Goal: Download file/media

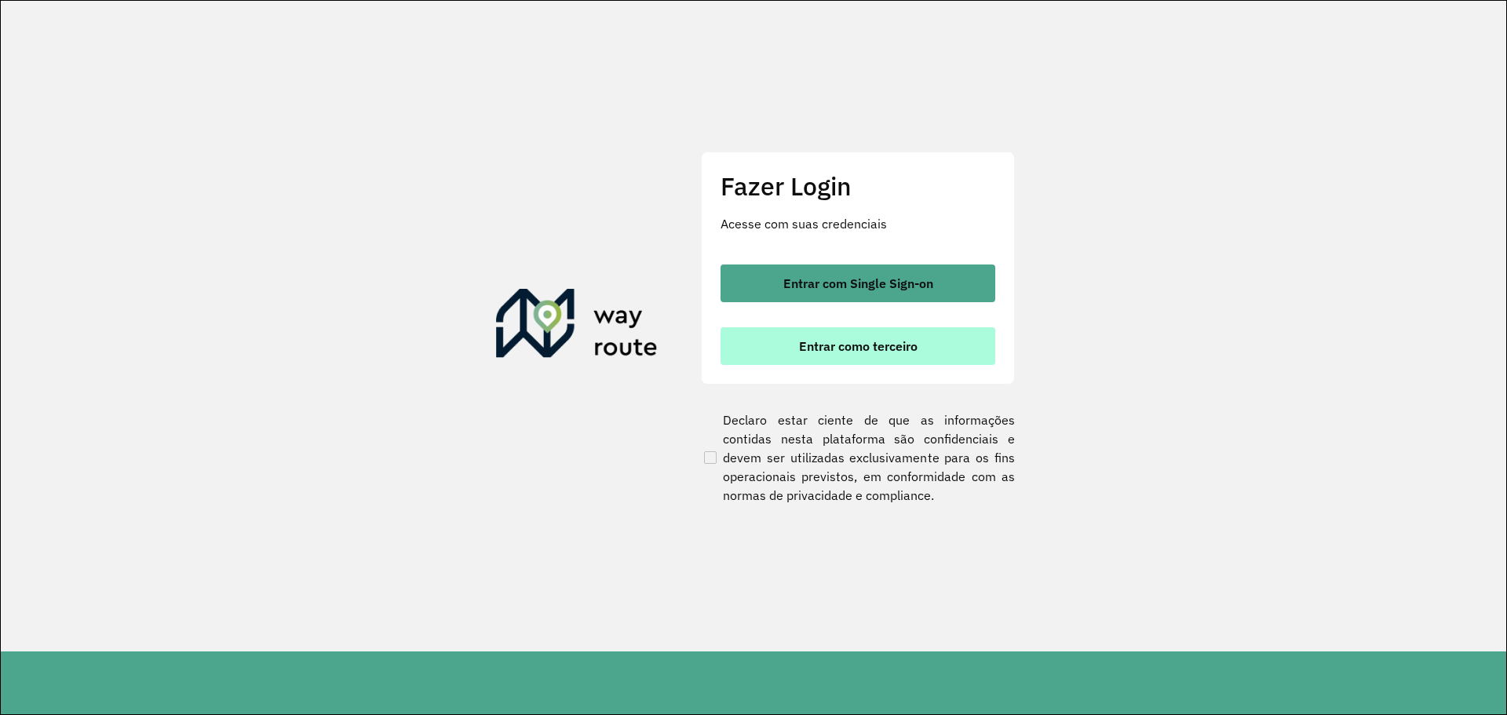
click at [853, 343] on span "Entrar como terceiro" at bounding box center [858, 346] width 119 height 13
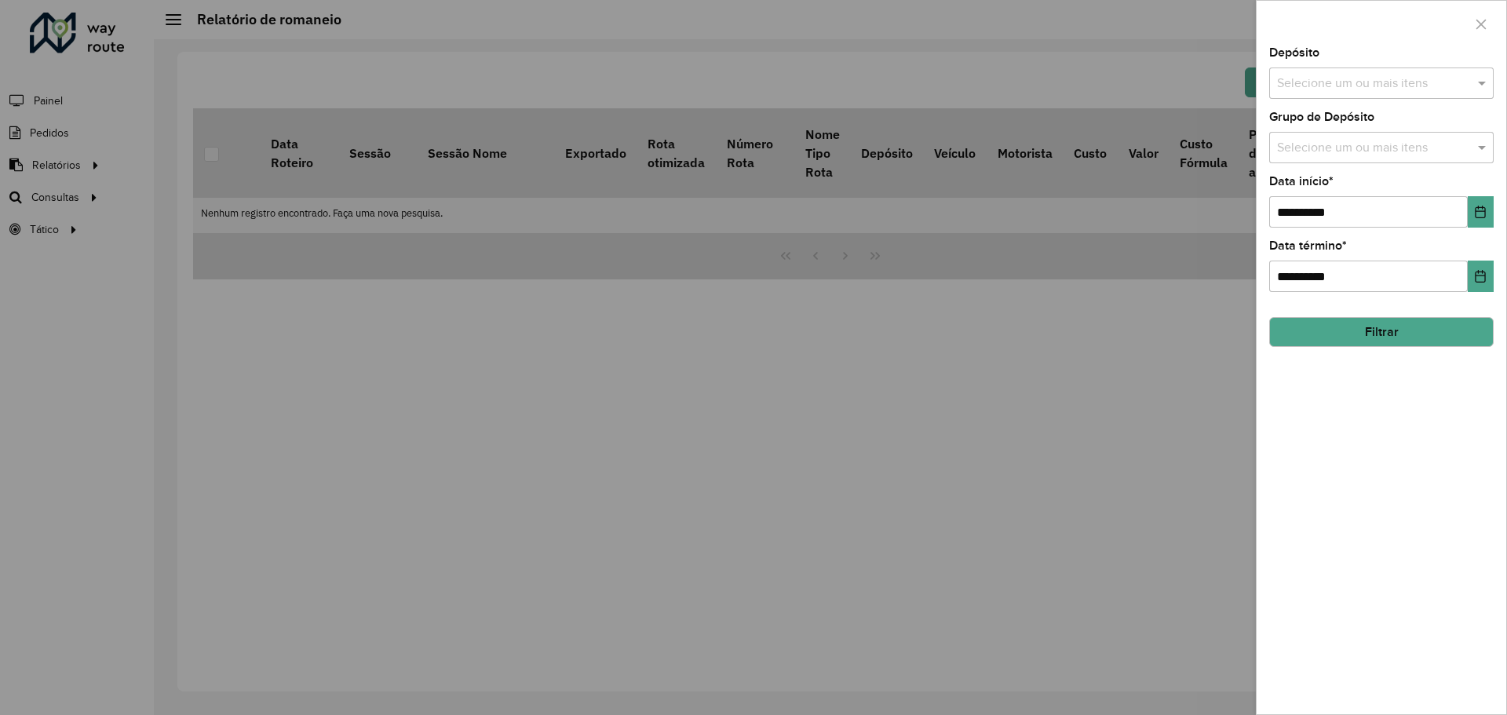
click at [1328, 78] on input "text" at bounding box center [1373, 84] width 201 height 19
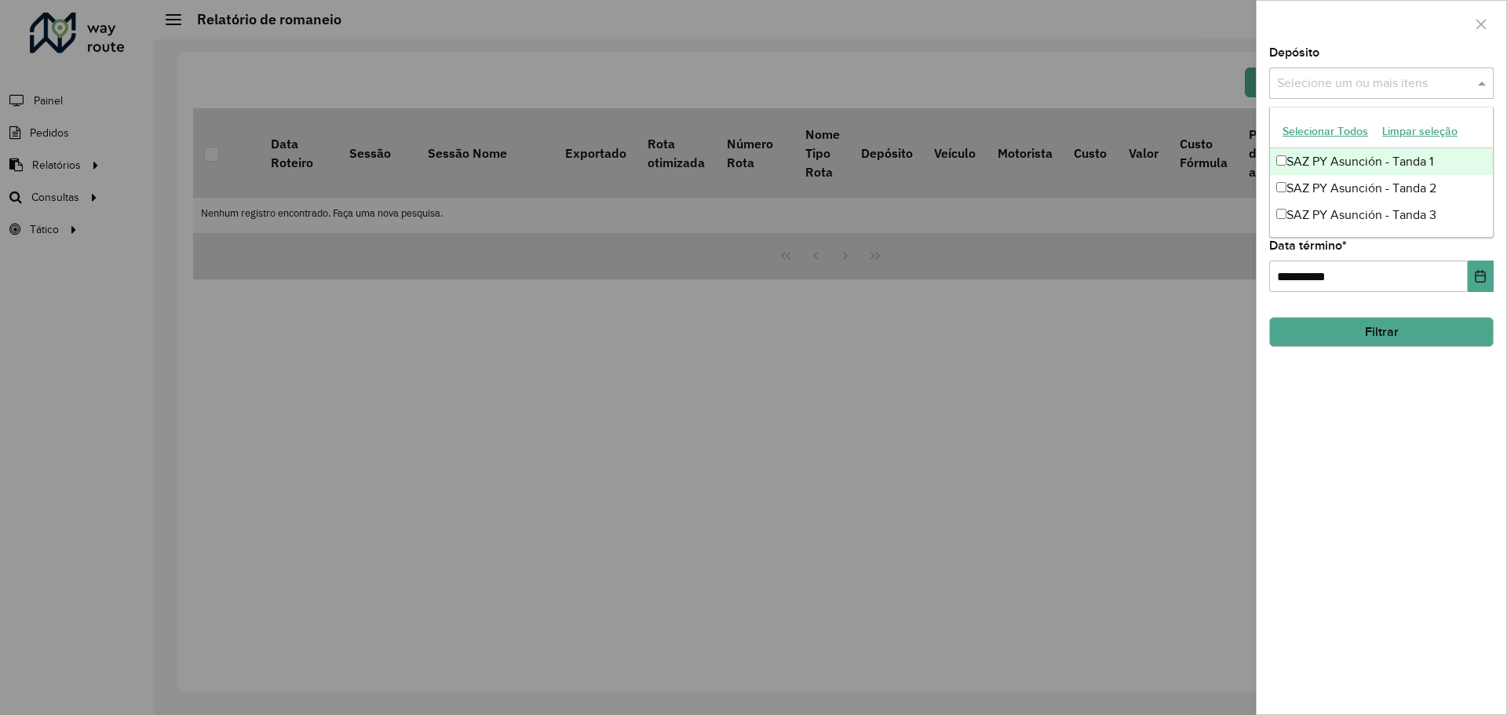
click at [1287, 159] on div "SAZ PY Asunción - Tanda 1" at bounding box center [1381, 161] width 223 height 27
click at [1289, 181] on div "SAZ PY Asunción - Tanda 2" at bounding box center [1381, 188] width 223 height 27
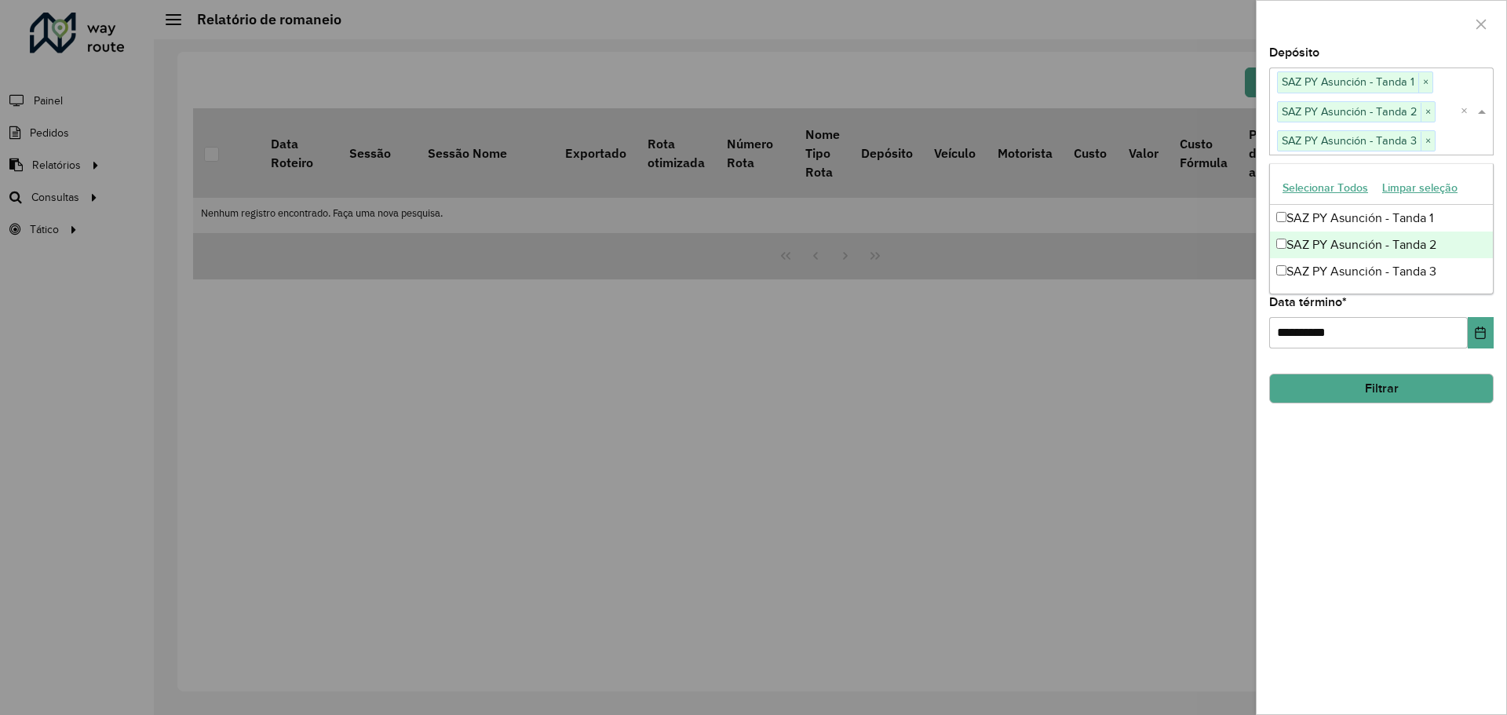
click at [1253, 246] on div at bounding box center [753, 357] width 1507 height 715
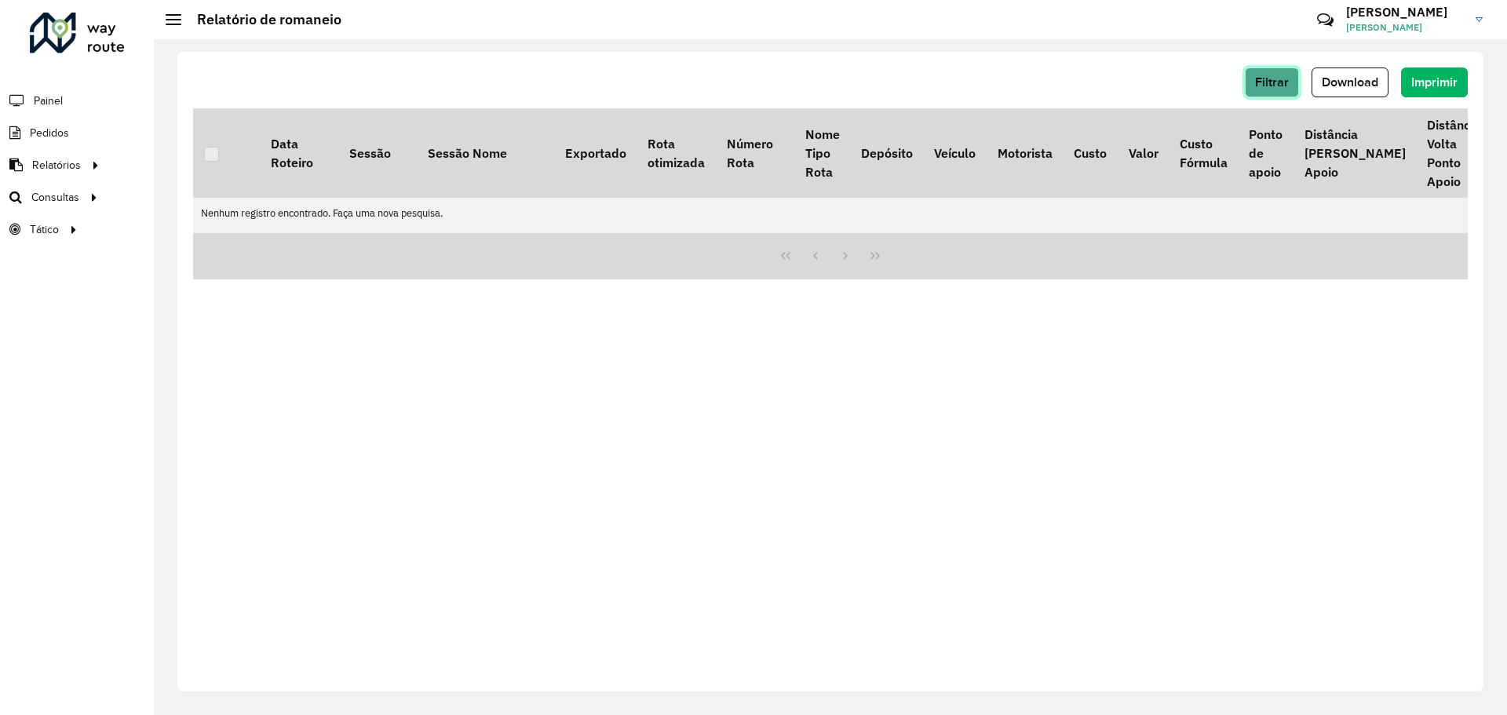
click at [1278, 87] on span "Filtrar" at bounding box center [1272, 81] width 34 height 13
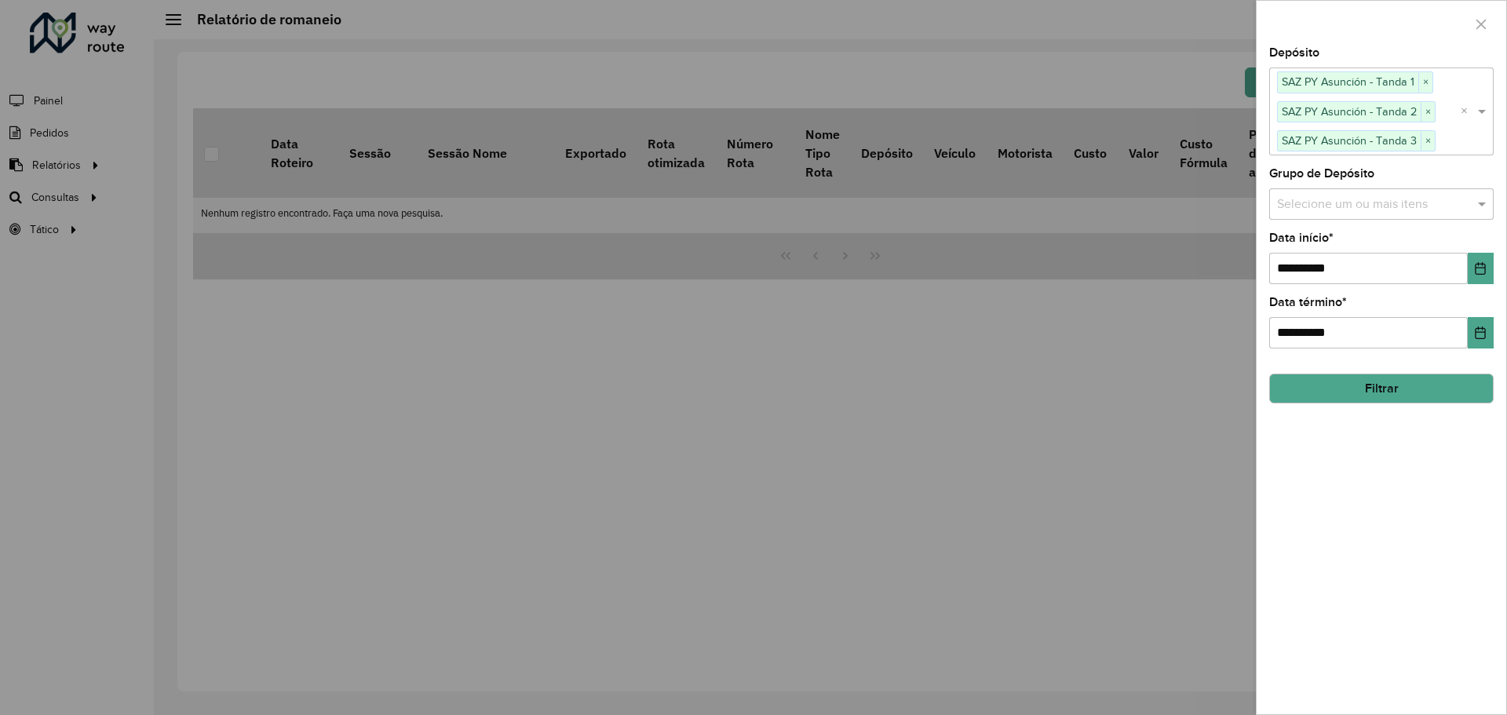
click at [1301, 202] on input "text" at bounding box center [1373, 204] width 201 height 19
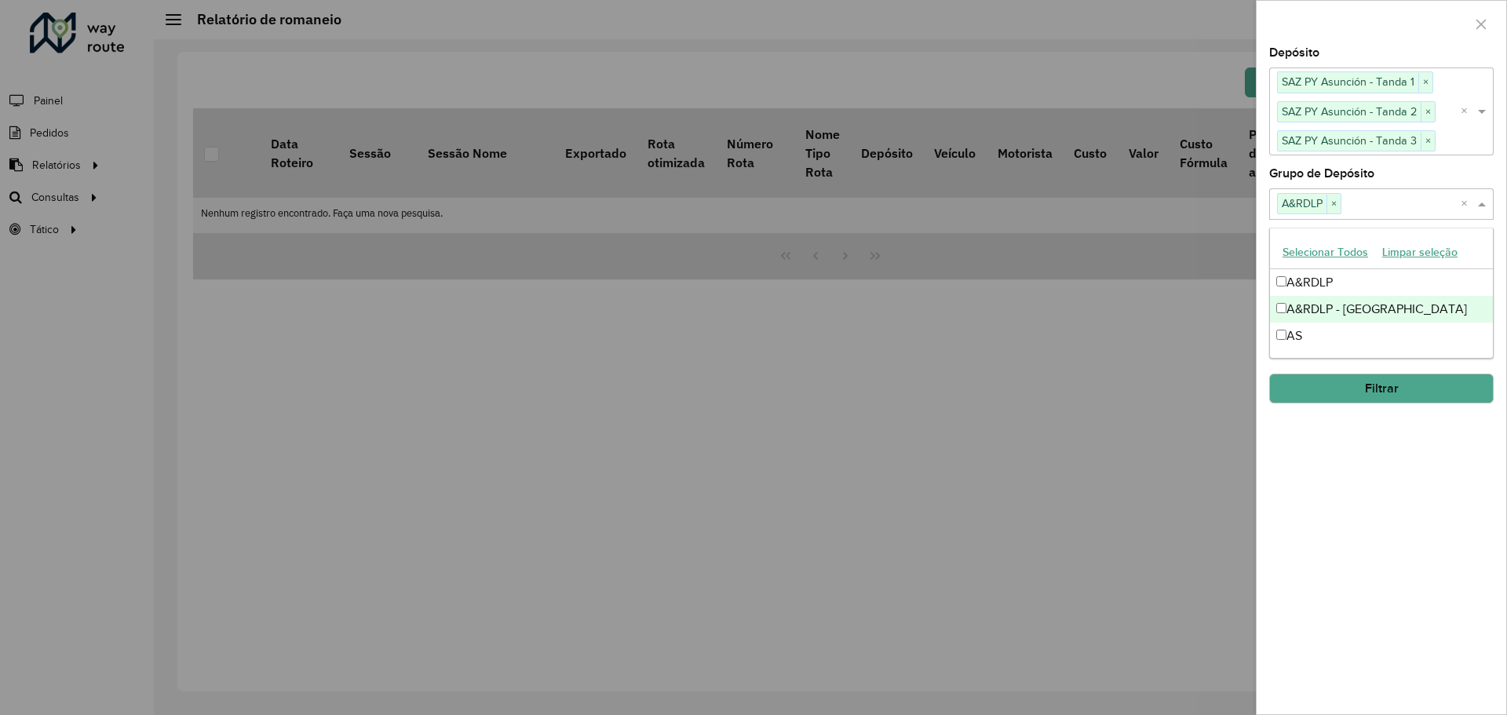
click at [1288, 306] on div "A&RDLP - [GEOGRAPHIC_DATA]" at bounding box center [1381, 309] width 223 height 27
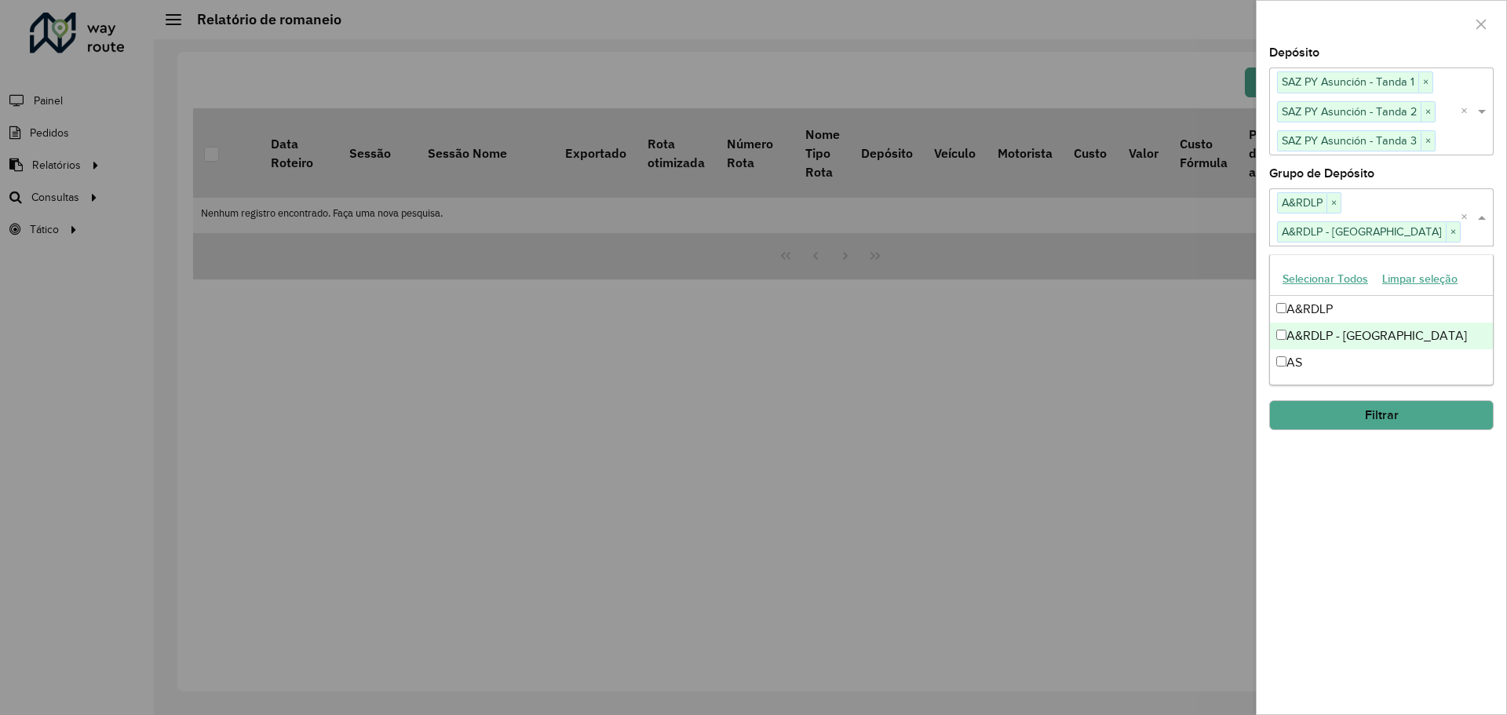
click at [1288, 354] on div "AS" at bounding box center [1381, 362] width 223 height 27
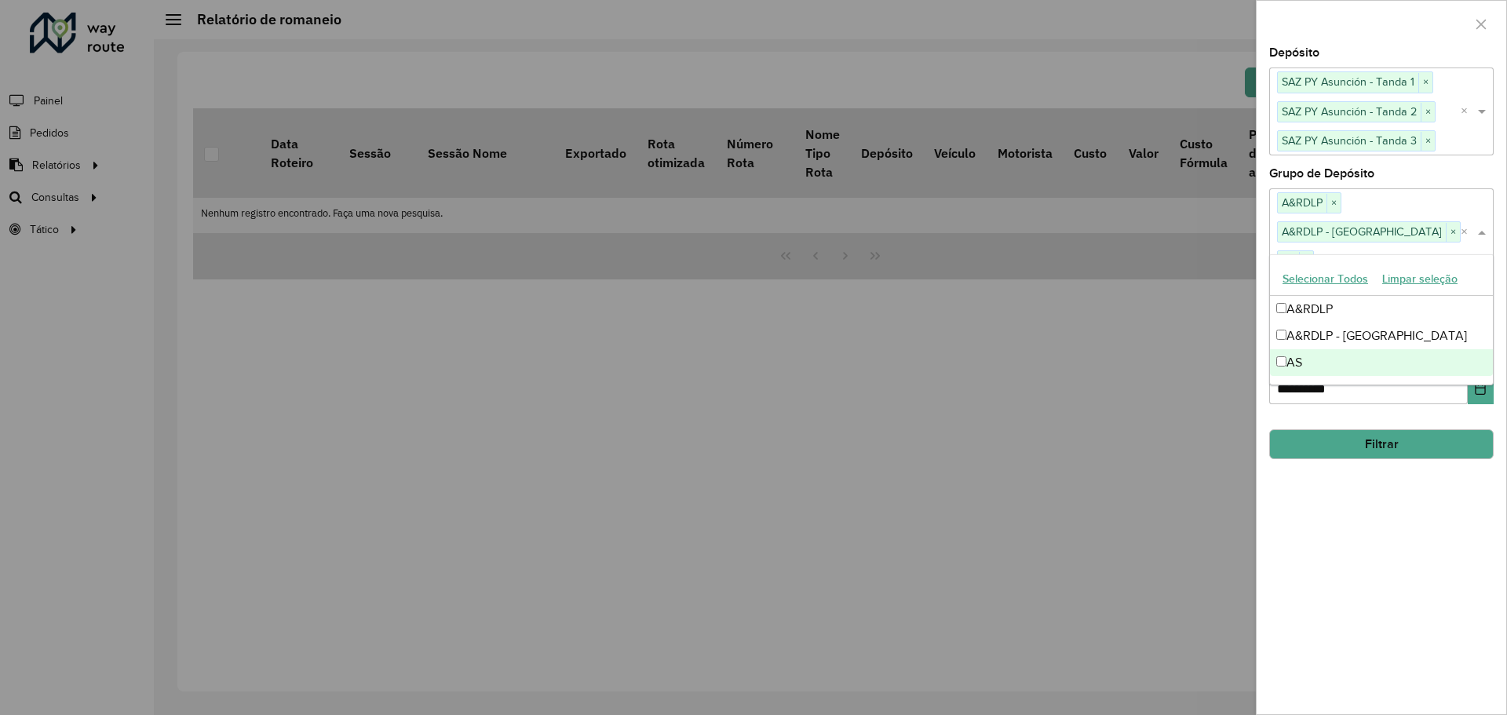
click at [1338, 470] on div "**********" at bounding box center [1381, 380] width 250 height 667
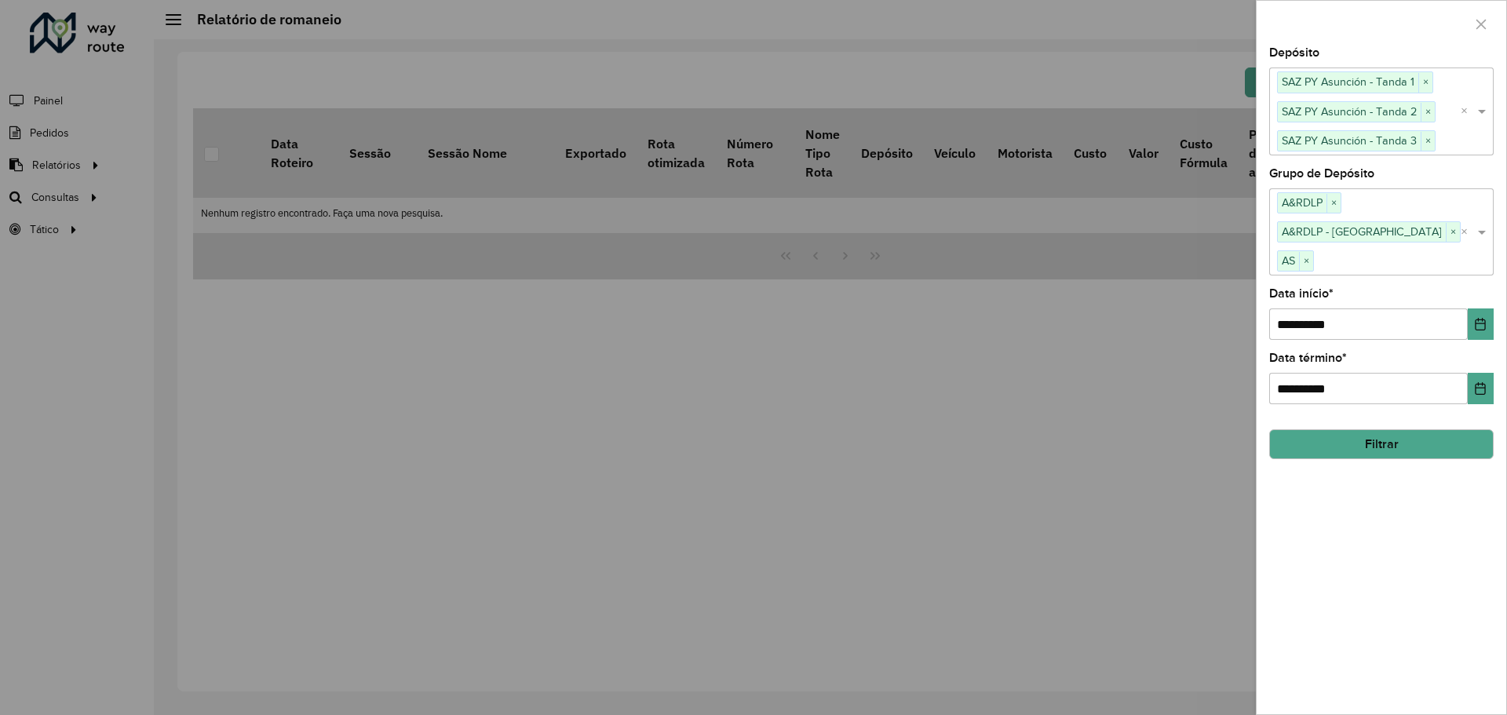
click at [1391, 429] on button "Filtrar" at bounding box center [1381, 444] width 224 height 30
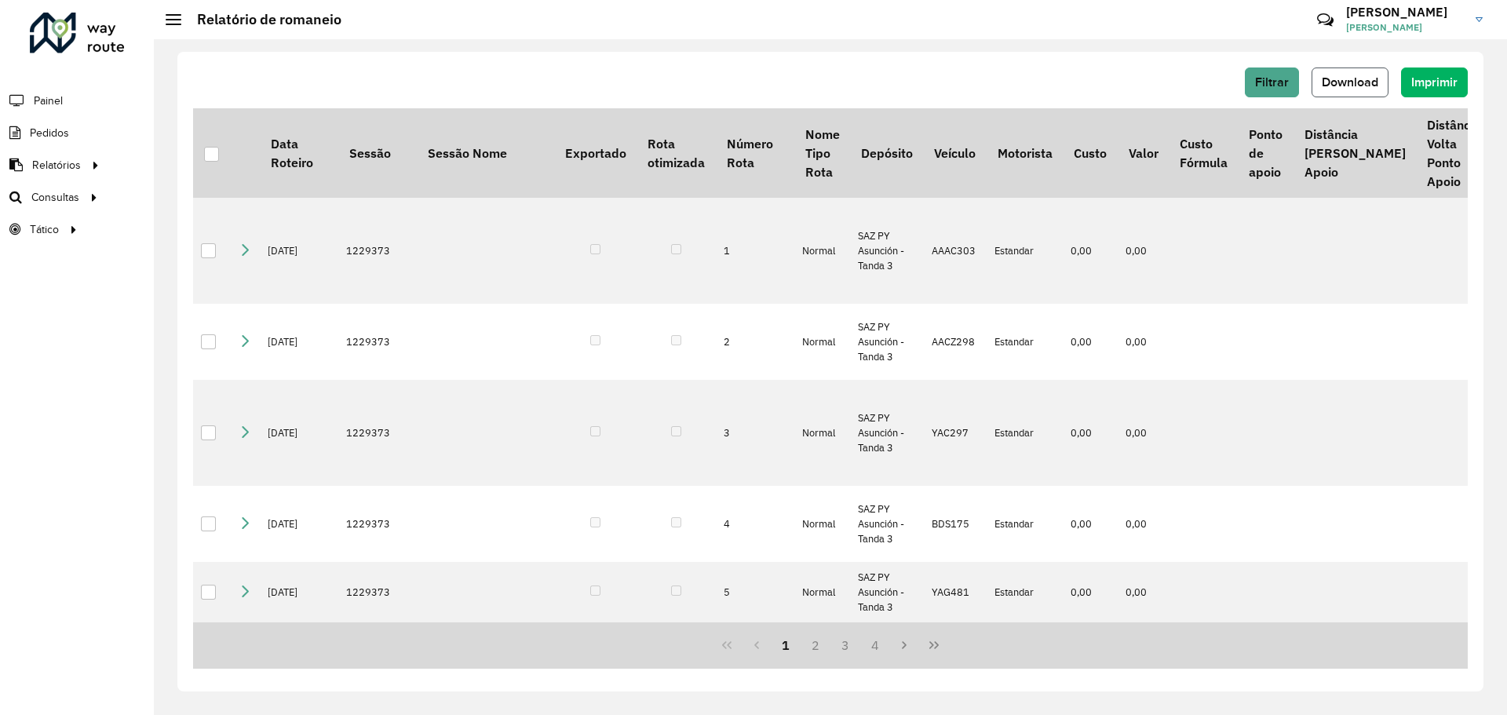
click at [1369, 79] on span "Download" at bounding box center [1350, 81] width 57 height 13
